Goal: Manage account settings

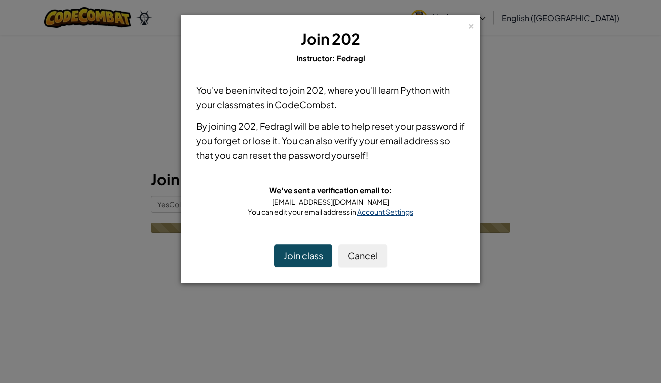
click at [375, 212] on span "Account Settings" at bounding box center [385, 211] width 56 height 9
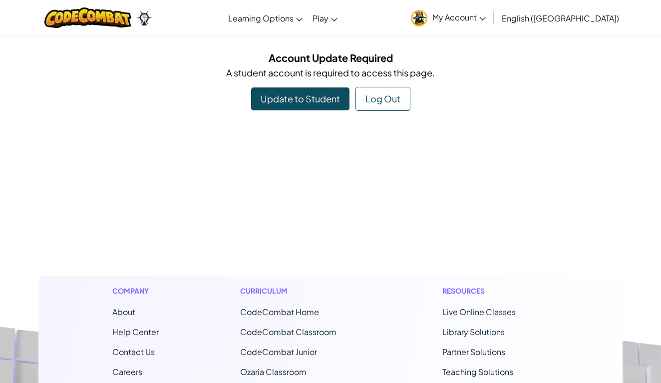
click at [305, 107] on link "Update to Student" at bounding box center [300, 98] width 98 height 23
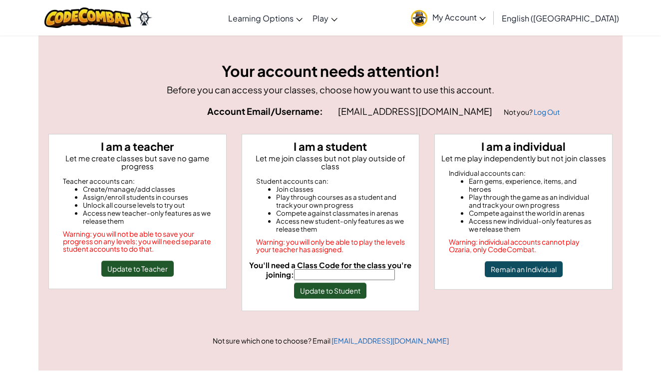
click at [157, 6] on div at bounding box center [98, 17] width 123 height 35
